Goal: Transaction & Acquisition: Book appointment/travel/reservation

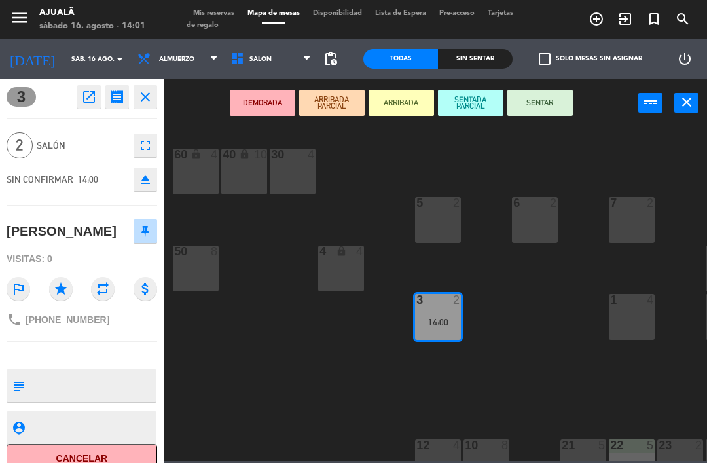
scroll to position [22, 0]
click at [536, 106] on button "SENTAR" at bounding box center [539, 103] width 65 height 26
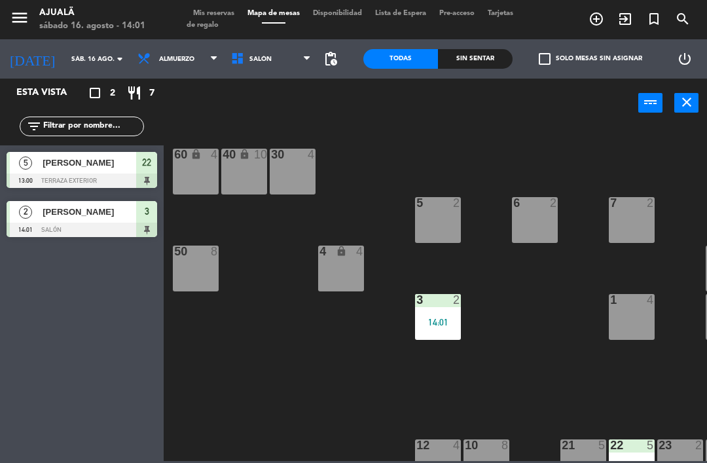
click at [224, 435] on div "30 4 40 lock 10 60 lock 4 5 2 6 2 7 2 4 lock 4 8 8 50 8 3 2 14:01 1 4 9 2 12 4 …" at bounding box center [439, 293] width 536 height 335
click at [166, 60] on span "Almuerzo" at bounding box center [176, 59] width 35 height 7
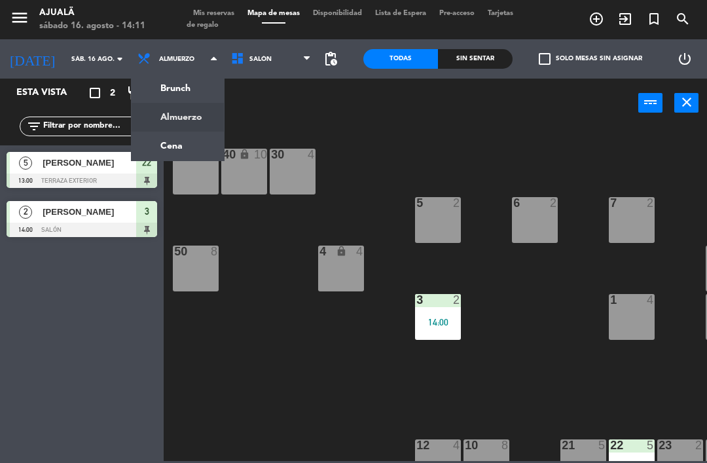
click at [169, 145] on ng-component "menu Ajualä sábado 16. agosto - 14:11 Mis reservas Mapa de mesas Disponibilidad…" at bounding box center [353, 230] width 707 height 461
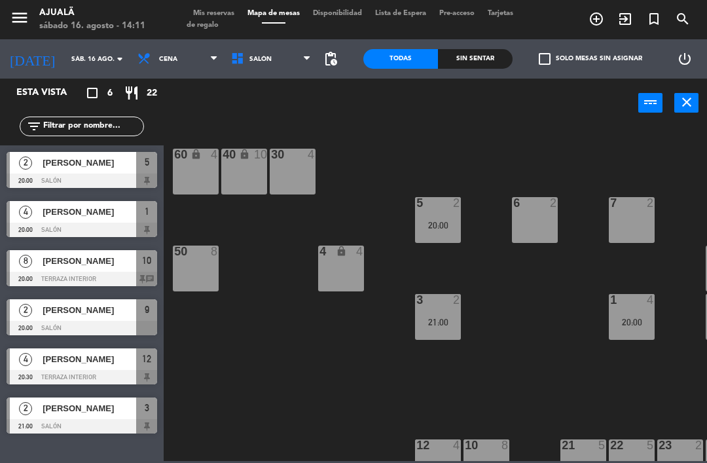
click at [303, 177] on div "30 4" at bounding box center [293, 172] width 46 height 46
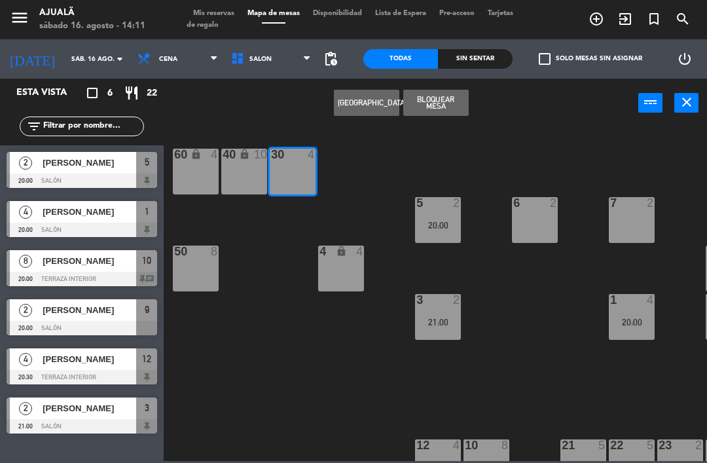
click at [356, 107] on button "[GEOGRAPHIC_DATA]" at bounding box center [366, 103] width 65 height 26
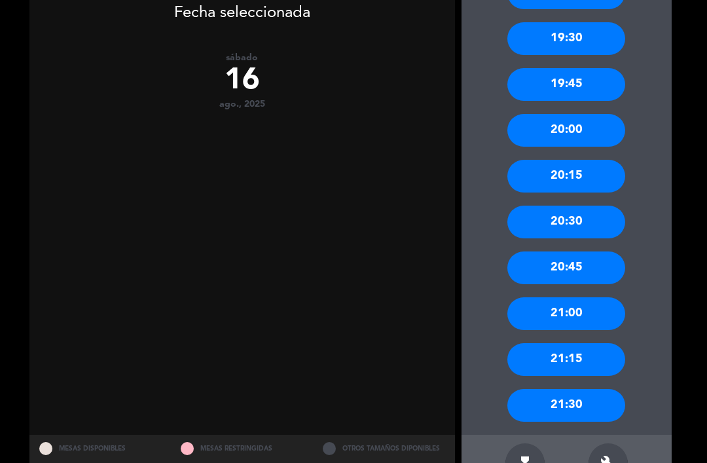
scroll to position [480, 0]
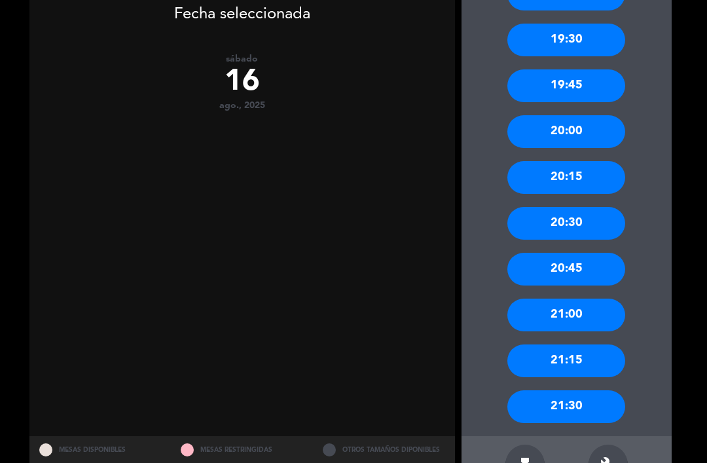
click at [561, 115] on div "20:00" at bounding box center [566, 131] width 118 height 33
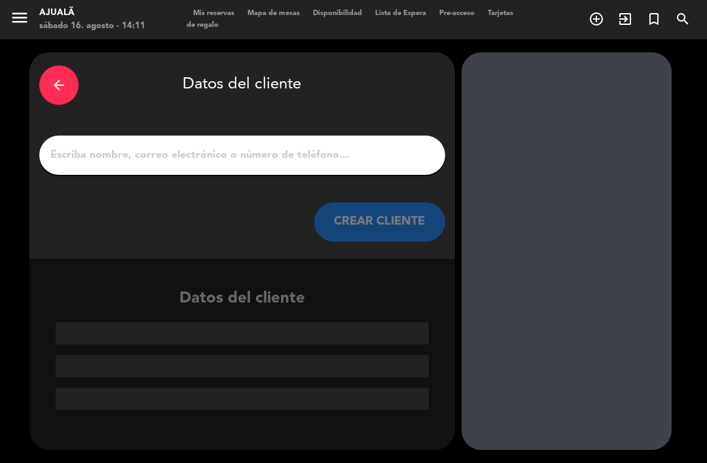
click at [371, 146] on input "1" at bounding box center [242, 155] width 386 height 18
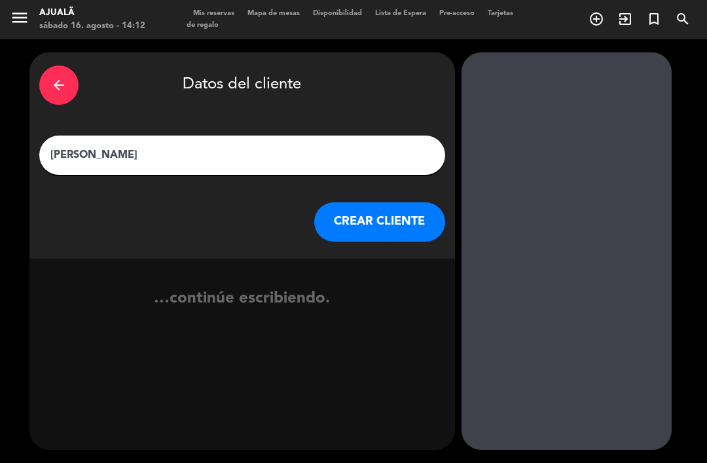
type input "[PERSON_NAME]"
click at [397, 203] on button "CREAR CLIENTE" at bounding box center [379, 221] width 131 height 39
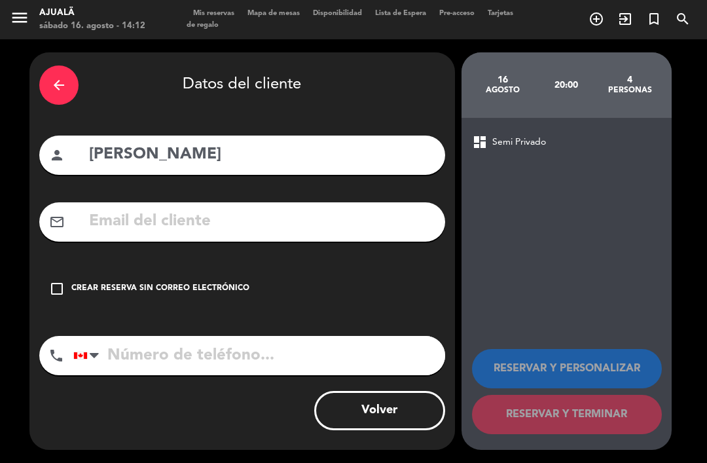
click at [47, 269] on div "check_box_outline_blank Crear reserva sin correo electrónico" at bounding box center [242, 288] width 406 height 39
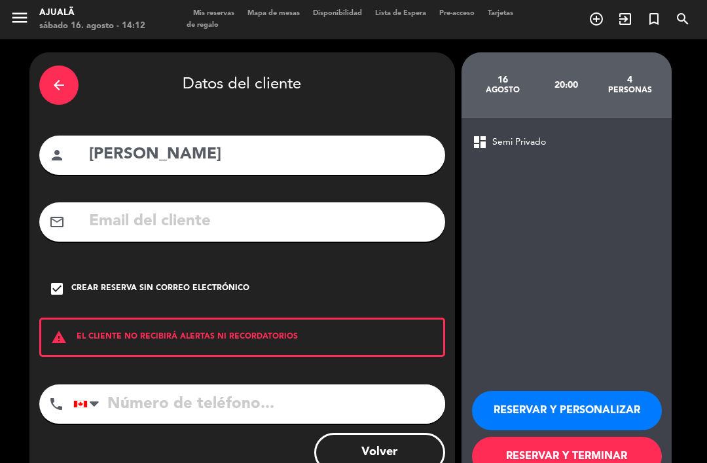
click at [232, 384] on input "tel" at bounding box center [259, 403] width 372 height 39
type input "[PHONE_NUMBER]"
click at [554, 437] on button "RESERVAR Y TERMINAR" at bounding box center [567, 456] width 190 height 39
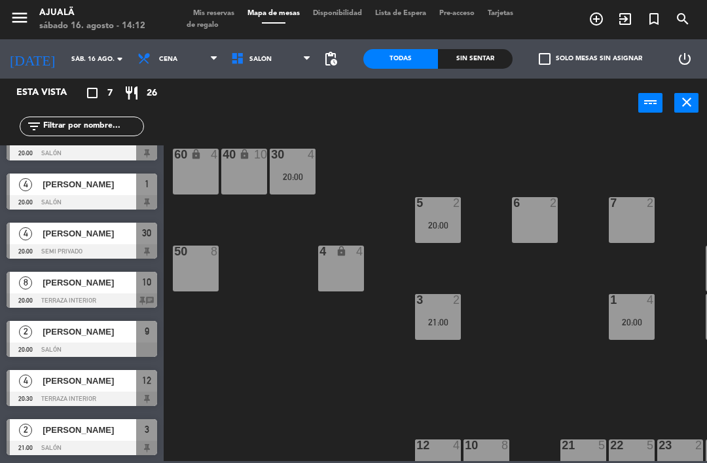
scroll to position [27, 0]
click at [62, 434] on span "[PERSON_NAME]" at bounding box center [90, 430] width 94 height 14
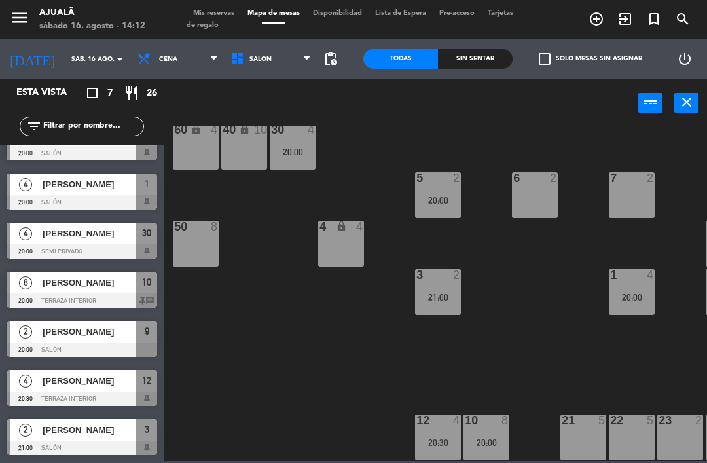
scroll to position [25, 0]
